Goal: Navigation & Orientation: Find specific page/section

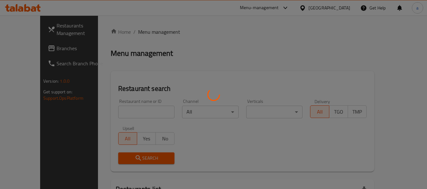
click at [328, 10] on div at bounding box center [213, 94] width 427 height 189
click at [334, 10] on div at bounding box center [213, 94] width 427 height 189
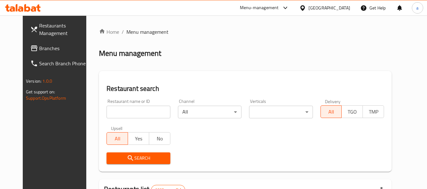
click at [332, 15] on div "​ Menu-management Kuwait Get Help a Restaurants Management Branches Search Bran…" at bounding box center [213, 102] width 427 height 174
click at [305, 8] on icon at bounding box center [302, 7] width 4 height 5
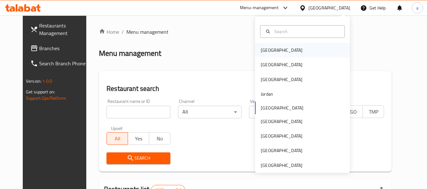
click at [274, 51] on div "[GEOGRAPHIC_DATA]" at bounding box center [282, 50] width 52 height 15
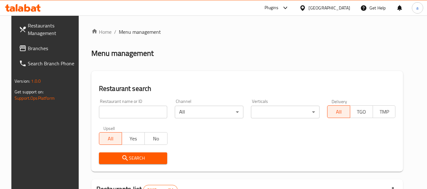
click at [35, 49] on span "Branches" at bounding box center [53, 49] width 50 height 8
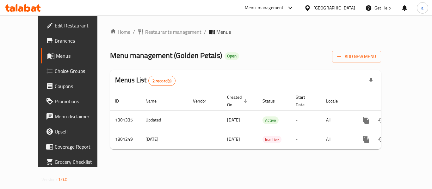
click at [125, 22] on div "Home / Restaurants management / Menus Menu management ( Golden Petals ) Open Ad…" at bounding box center [245, 91] width 296 height 152
click at [145, 30] on span "Restaurants management" at bounding box center [173, 32] width 56 height 8
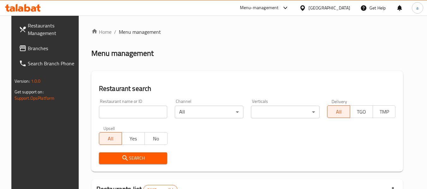
click at [325, 10] on div "[GEOGRAPHIC_DATA]" at bounding box center [324, 7] width 61 height 15
click at [306, 10] on icon at bounding box center [302, 8] width 7 height 7
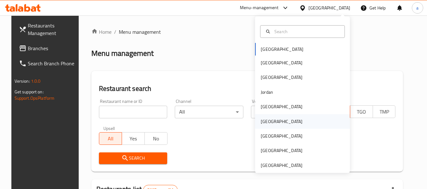
click at [263, 121] on div "[GEOGRAPHIC_DATA]" at bounding box center [282, 121] width 42 height 7
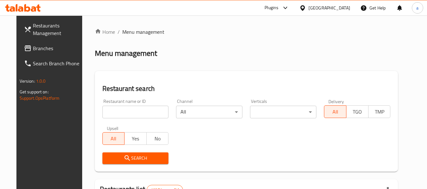
click at [39, 53] on link "Branches" at bounding box center [53, 48] width 69 height 15
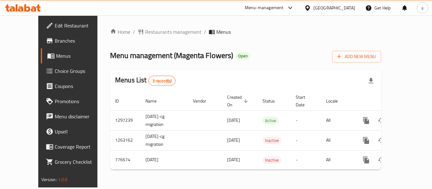
click at [120, 27] on div "Home / Restaurants management / Menus Menu management ( Magenta Flowers ) Open …" at bounding box center [245, 101] width 296 height 172
click at [131, 39] on div "Home / Restaurants management / Menus Menu management ( Magenta Flowers ) Open …" at bounding box center [245, 101] width 271 height 147
click at [145, 33] on span "Restaurants management" at bounding box center [173, 32] width 56 height 8
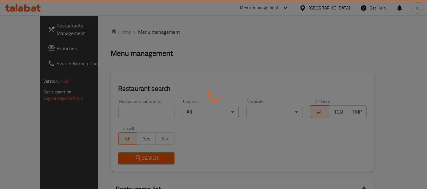
drag, startPoint x: 132, startPoint y: 33, endPoint x: 131, endPoint y: 26, distance: 7.4
click at [131, 26] on div at bounding box center [213, 94] width 427 height 189
click at [332, 11] on div at bounding box center [213, 94] width 427 height 189
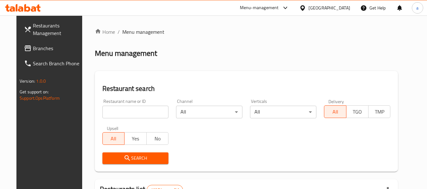
click at [306, 11] on icon at bounding box center [302, 8] width 7 height 7
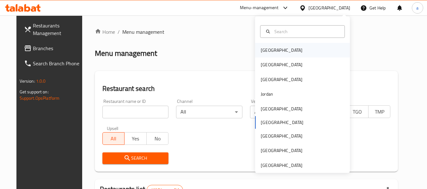
click at [283, 44] on div "[GEOGRAPHIC_DATA]" at bounding box center [302, 50] width 95 height 15
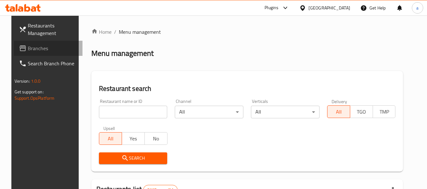
click at [26, 43] on link "Branches" at bounding box center [48, 48] width 69 height 15
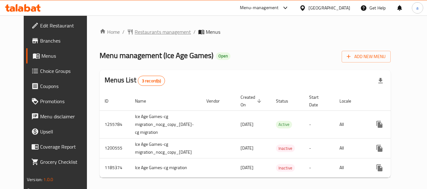
click at [136, 36] on span "Restaurants management" at bounding box center [163, 32] width 56 height 8
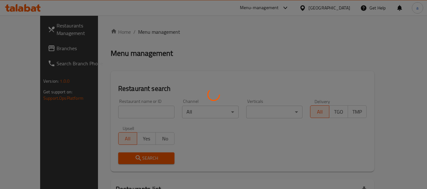
click at [26, 47] on div at bounding box center [213, 94] width 427 height 189
click at [35, 48] on div at bounding box center [213, 94] width 427 height 189
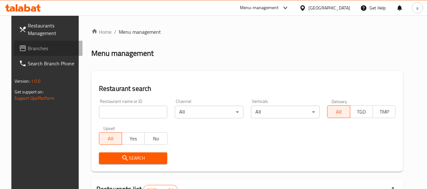
click at [35, 48] on span "Branches" at bounding box center [53, 49] width 50 height 8
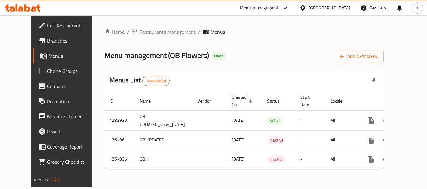
click at [132, 28] on span "Restaurants management" at bounding box center [164, 32] width 64 height 8
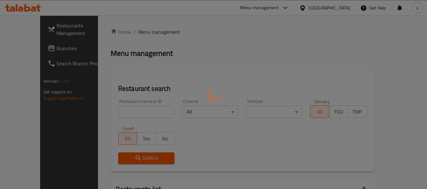
click at [334, 7] on div at bounding box center [213, 94] width 427 height 189
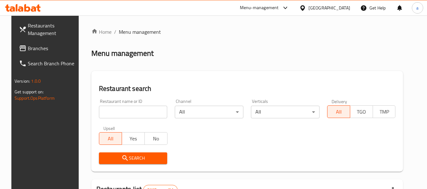
click at [335, 15] on div "​ Menu-management Bahrain Get Help a Restaurants Management Branches Search Bra…" at bounding box center [213, 102] width 427 height 174
click at [306, 7] on icon at bounding box center [302, 8] width 7 height 7
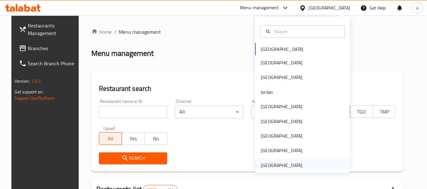
click at [270, 164] on div "[GEOGRAPHIC_DATA]" at bounding box center [282, 165] width 42 height 7
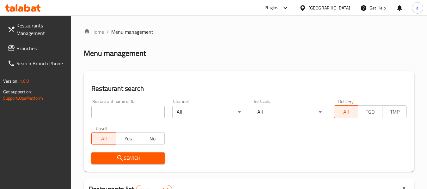
click at [38, 49] on span "Branches" at bounding box center [41, 49] width 50 height 8
